Goal: Transaction & Acquisition: Purchase product/service

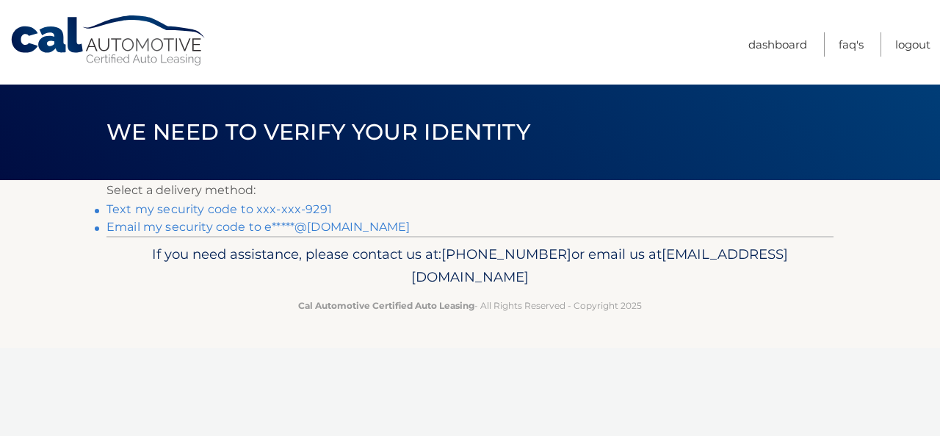
click at [318, 205] on link "Text my security code to xxx-xxx-9291" at bounding box center [218, 209] width 225 height 14
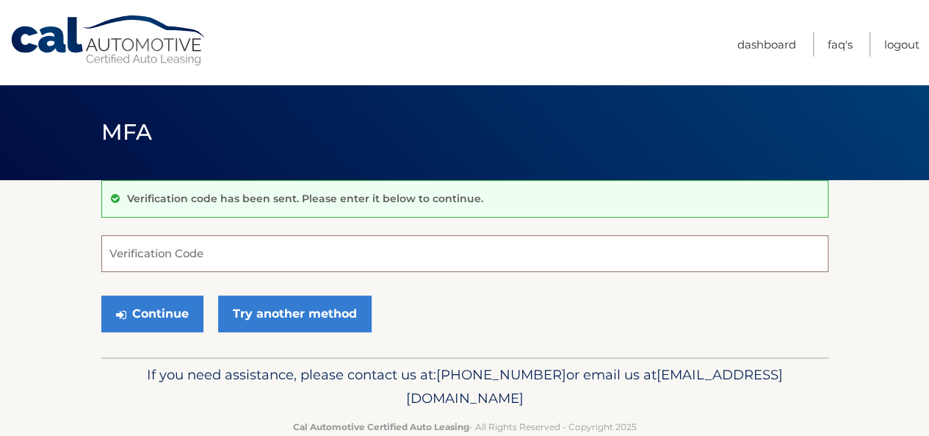
click at [312, 250] on input "Verification Code" at bounding box center [464, 253] width 727 height 37
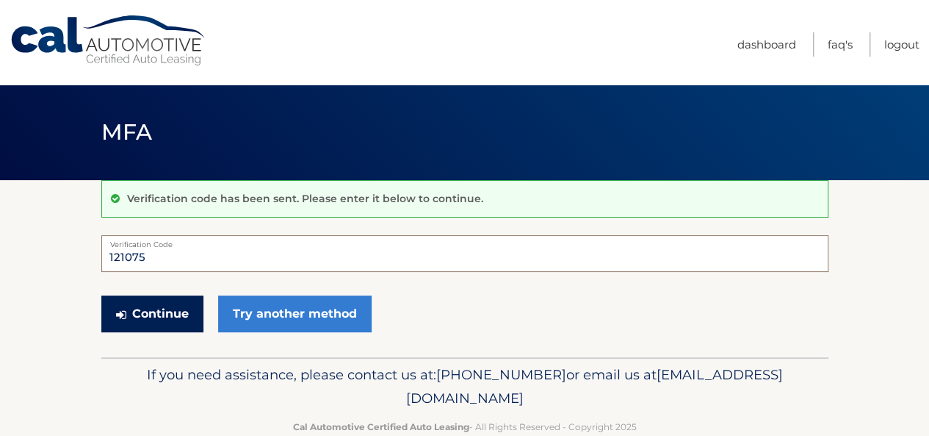
type input "121075"
click at [133, 316] on button "Continue" at bounding box center [152, 313] width 102 height 37
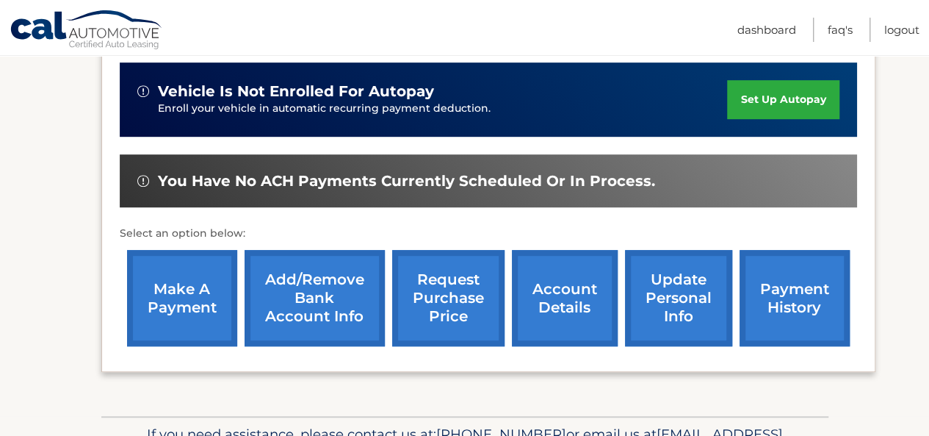
scroll to position [382, 0]
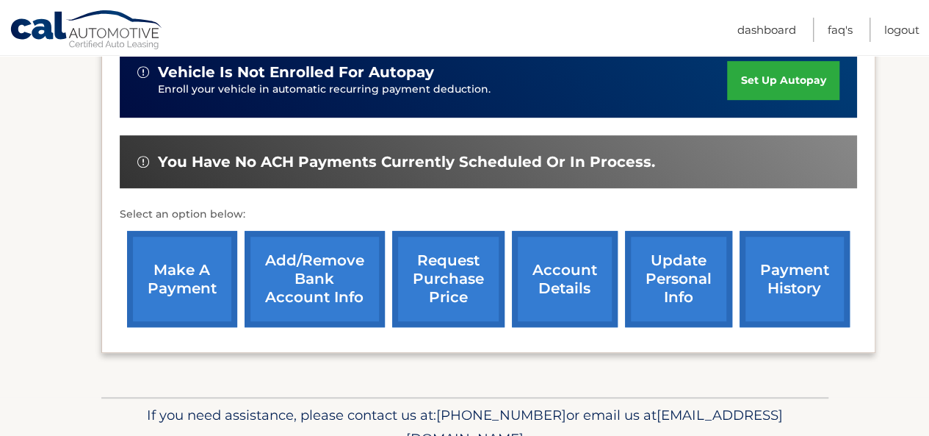
click at [162, 280] on link "make a payment" at bounding box center [182, 279] width 110 height 96
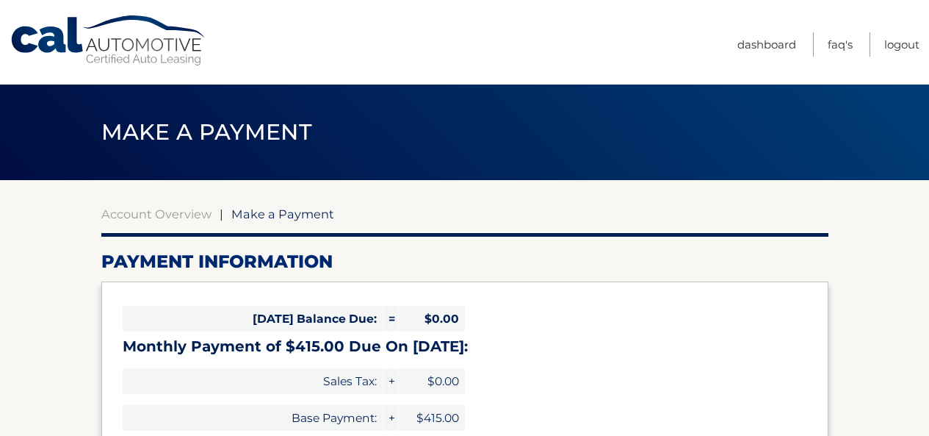
select select "NDY3NjE2NDQtZjU0NS00NTdhLWJhNjUtOTJiNmY1ZWQ5YWYx"
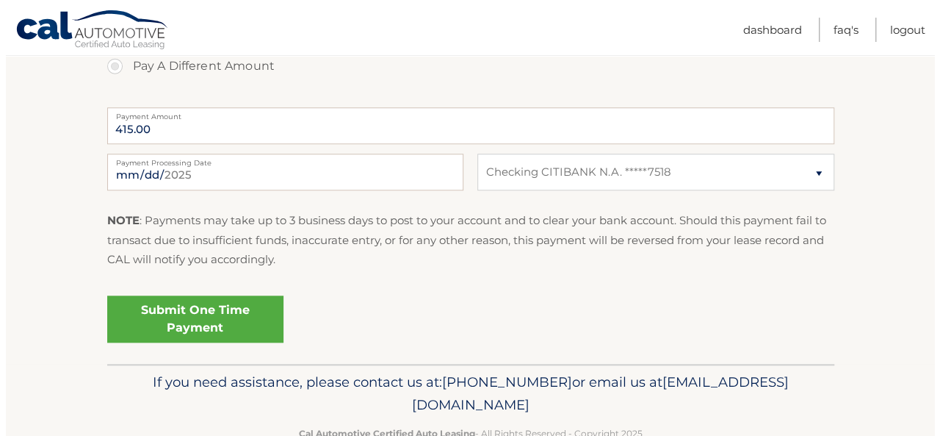
scroll to position [579, 0]
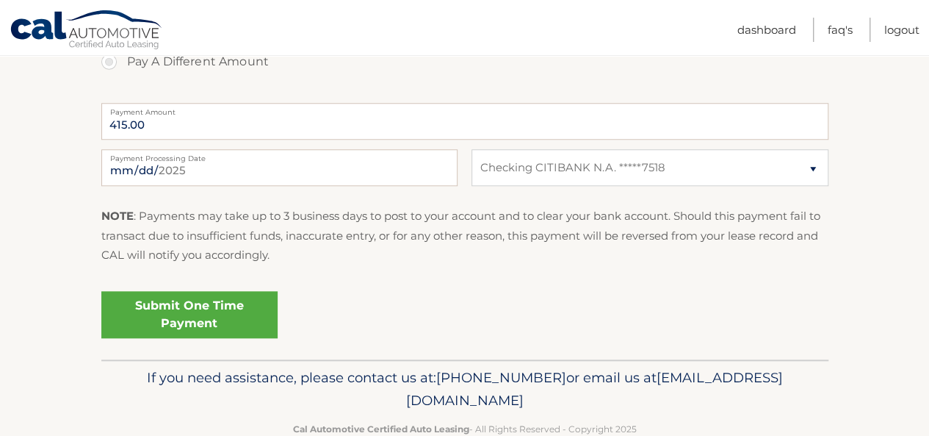
click at [157, 319] on link "Submit One Time Payment" at bounding box center [189, 314] width 176 height 47
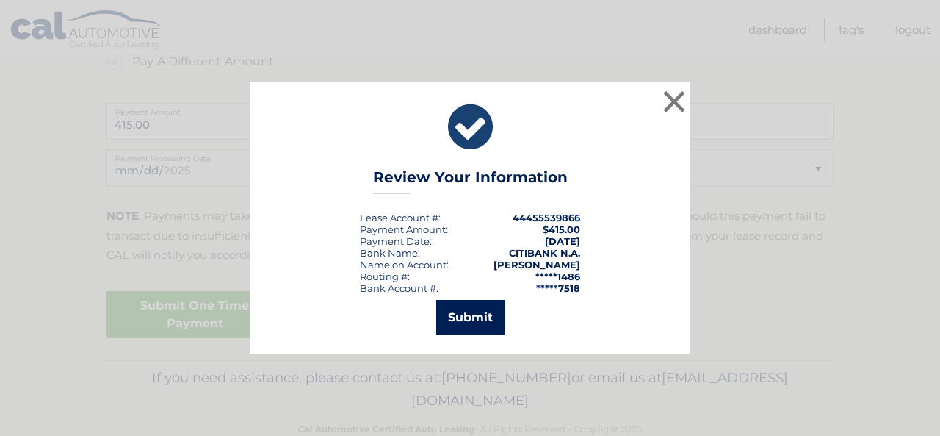
click at [499, 314] on button "Submit" at bounding box center [470, 317] width 68 height 35
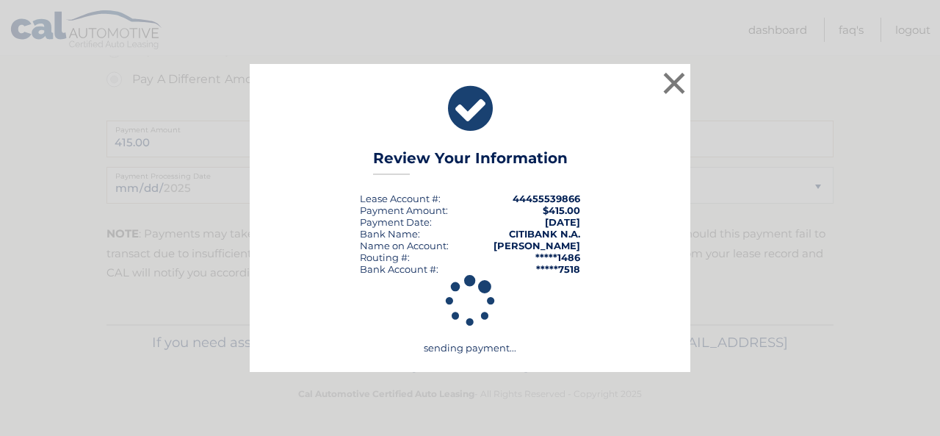
scroll to position [560, 0]
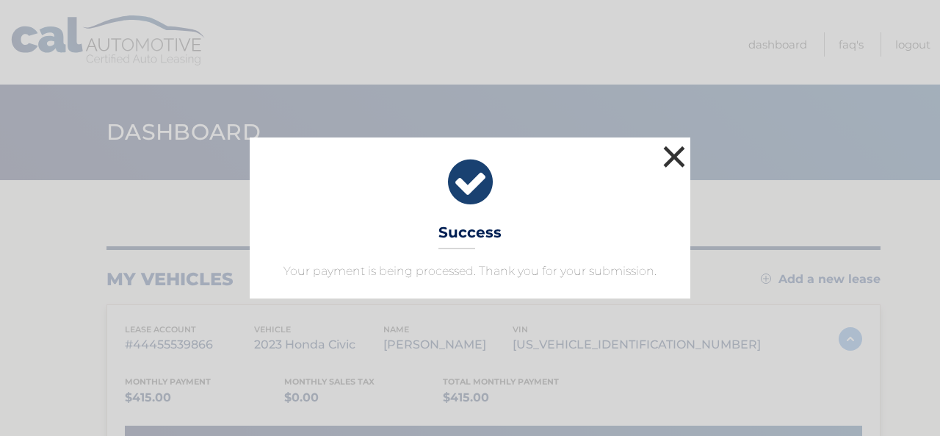
click at [679, 158] on button "×" at bounding box center [674, 156] width 29 height 29
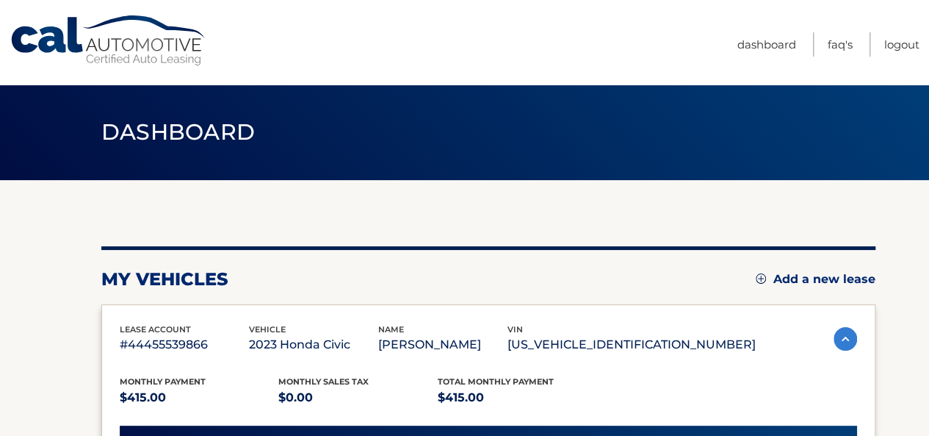
click at [51, 43] on link "Cal Automotive" at bounding box center [109, 41] width 198 height 52
click at [890, 51] on link "Logout" at bounding box center [901, 44] width 35 height 24
